Goal: Task Accomplishment & Management: Manage account settings

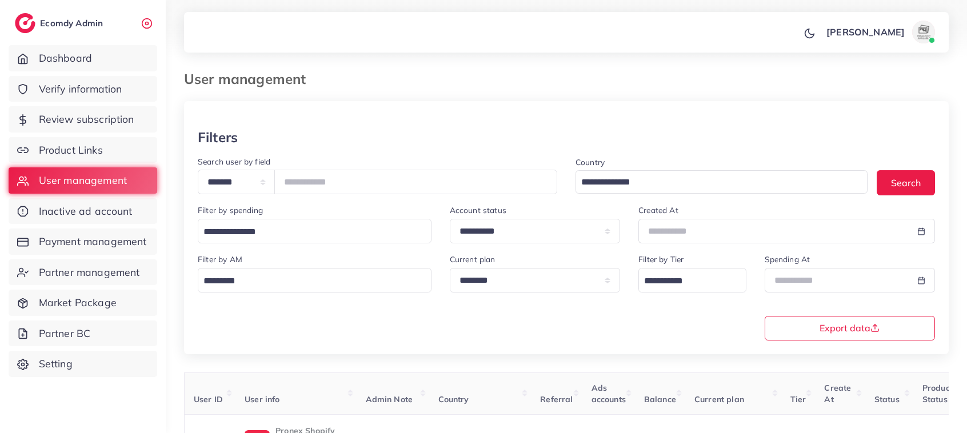
scroll to position [118, 0]
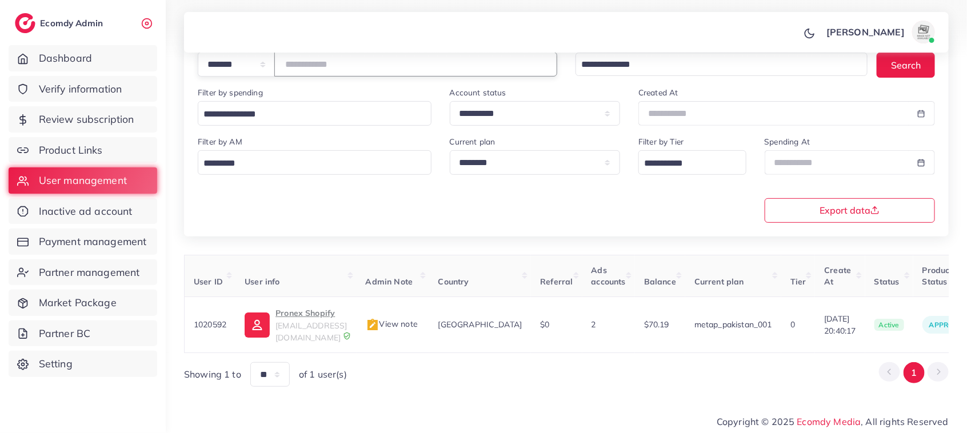
drag, startPoint x: 0, startPoint y: 0, endPoint x: 271, endPoint y: 66, distance: 279.3
click at [271, 66] on div "**********" at bounding box center [377, 64] width 359 height 25
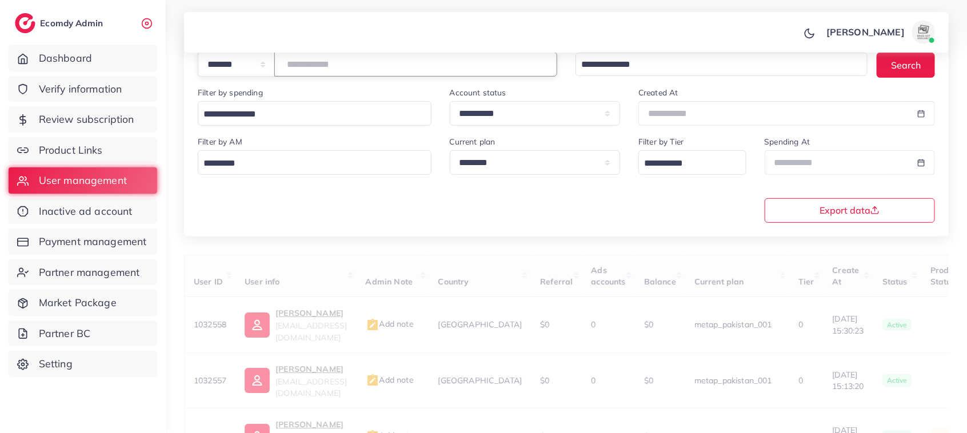
scroll to position [59, 0]
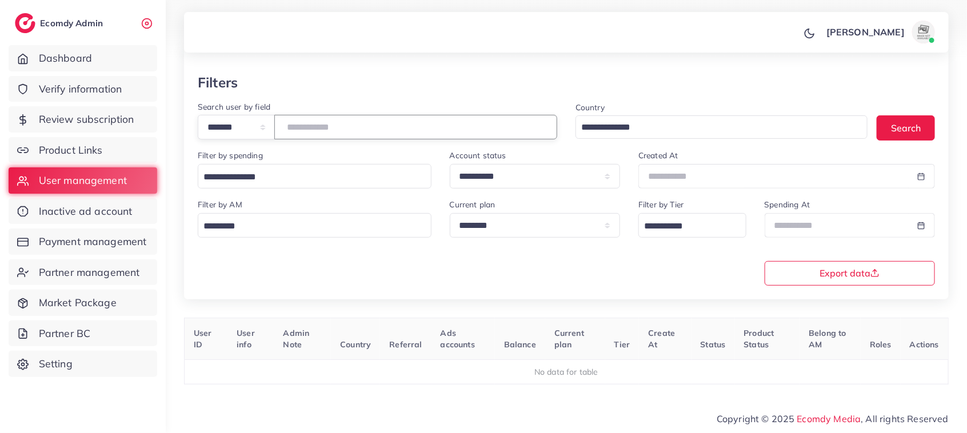
type input "*******"
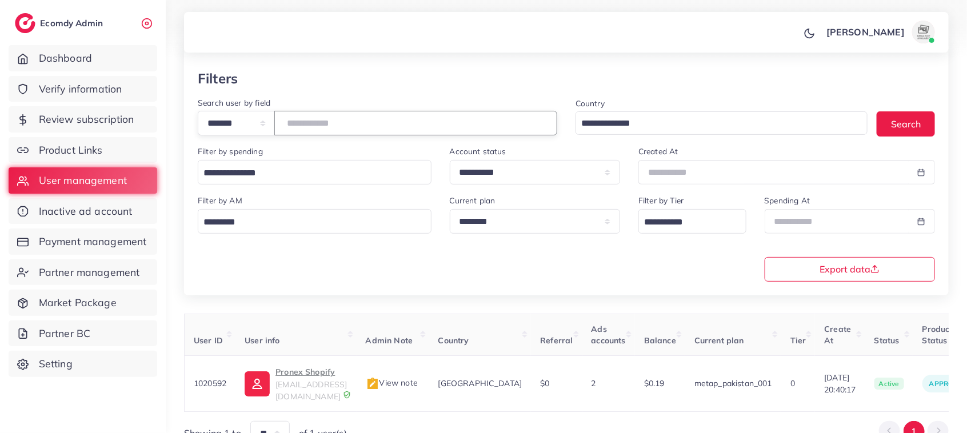
scroll to position [118, 0]
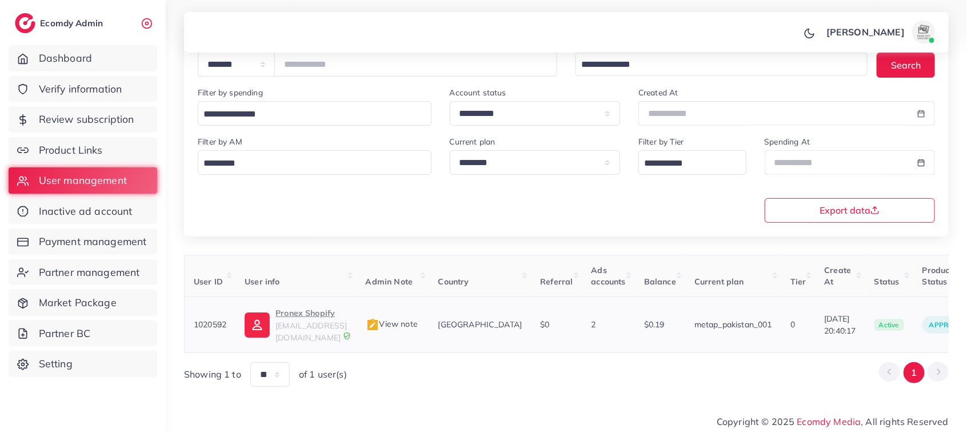
click at [309, 318] on p "Pronex Shopify" at bounding box center [310, 313] width 71 height 14
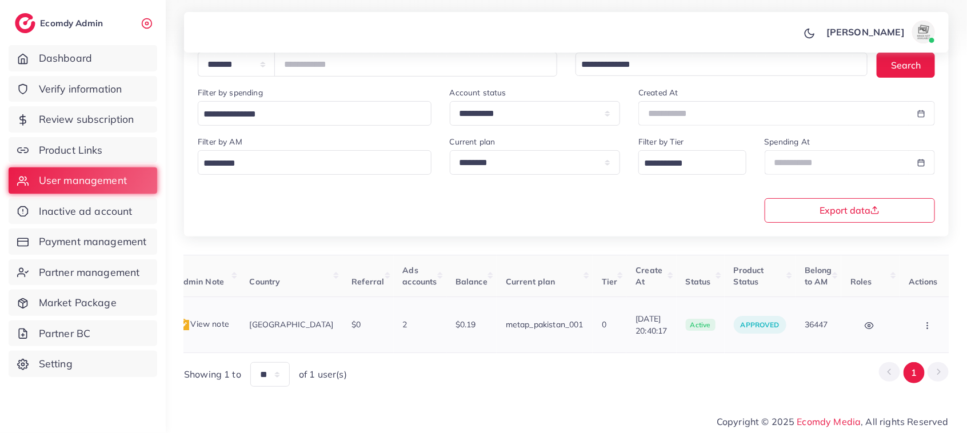
click at [921, 317] on button "button" at bounding box center [929, 325] width 40 height 26
click at [906, 320] on link "Assign to AM" at bounding box center [903, 331] width 95 height 25
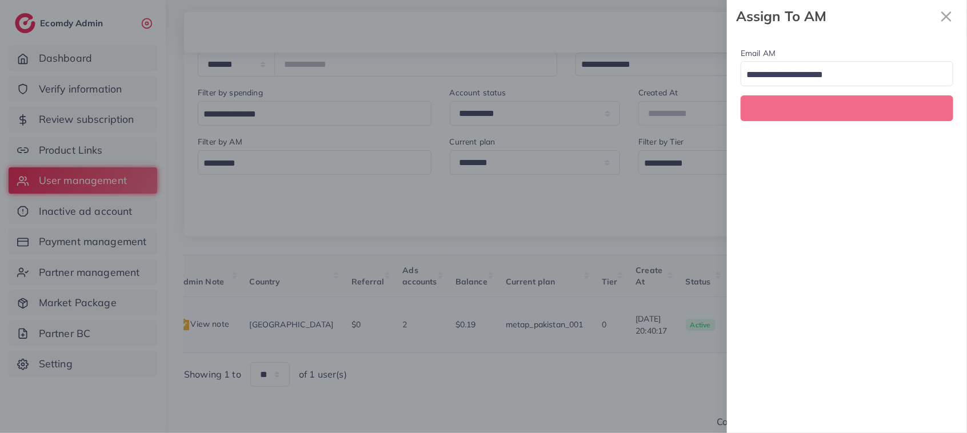
scroll to position [0, 189]
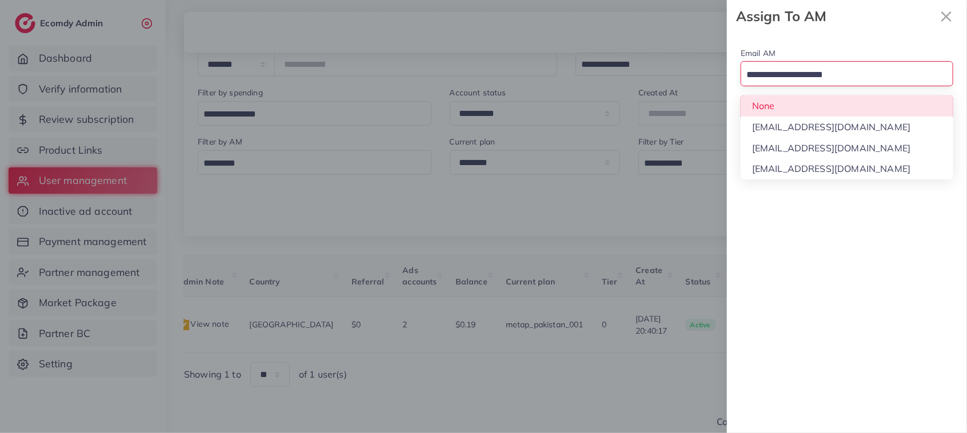
click at [858, 81] on input "Search for option" at bounding box center [840, 75] width 196 height 18
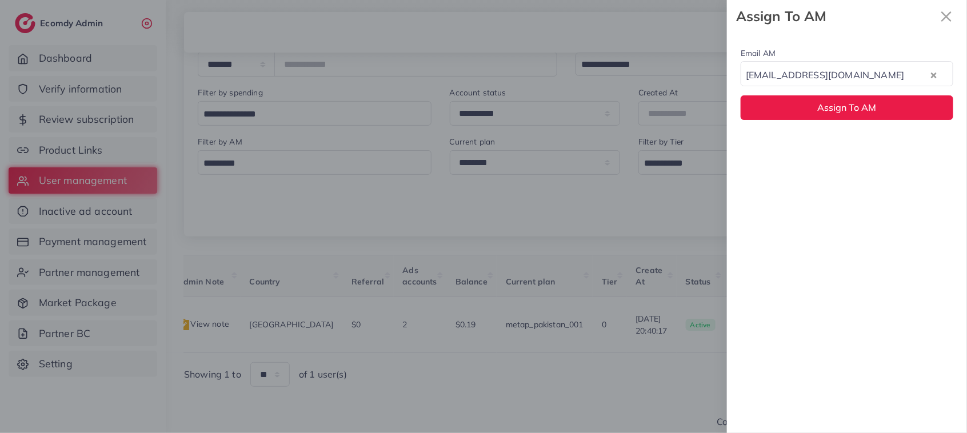
click at [841, 154] on div "Email AM natashashahid163@gmail.com Loading... None hadibaaslam@gmail.com natas…" at bounding box center [847, 233] width 240 height 401
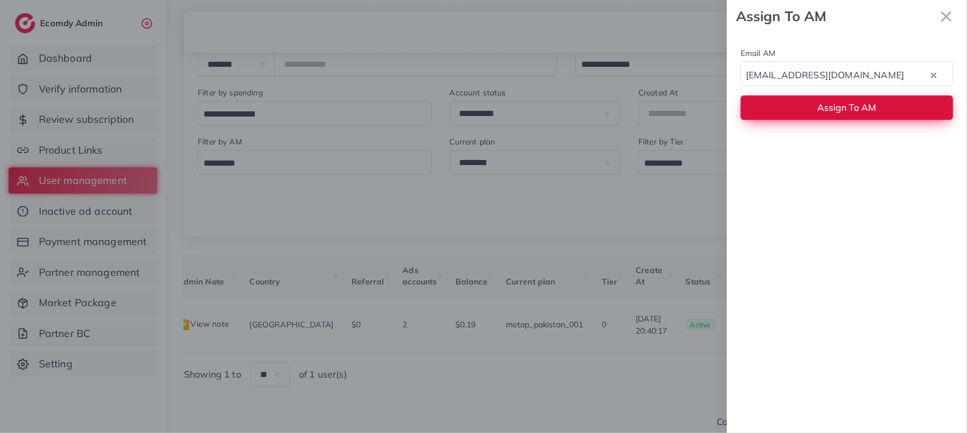
click at [833, 113] on span "Assign To AM" at bounding box center [847, 107] width 59 height 11
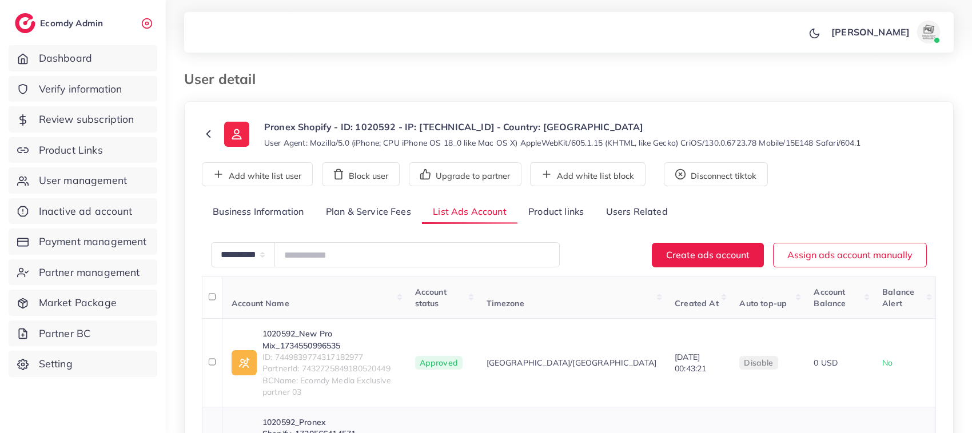
click at [351, 417] on link "1020592_Pronex Shopify_1730566414571" at bounding box center [329, 428] width 134 height 23
